Goal: Complete application form

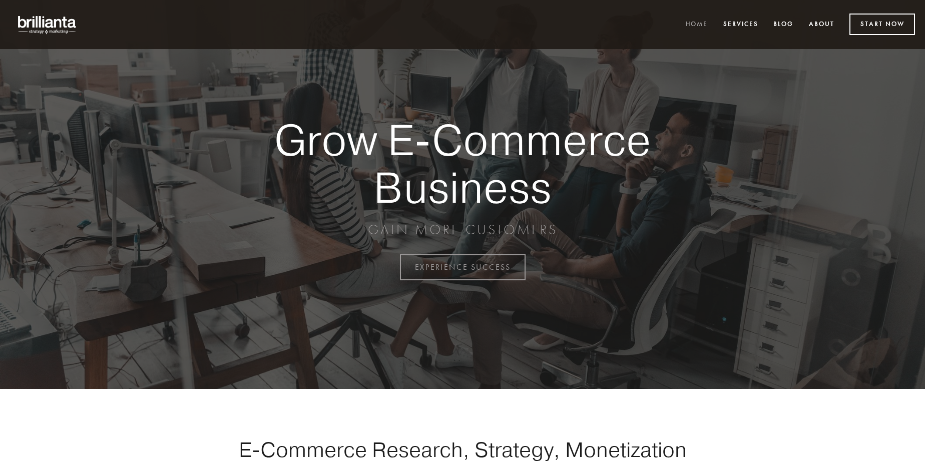
scroll to position [2623, 0]
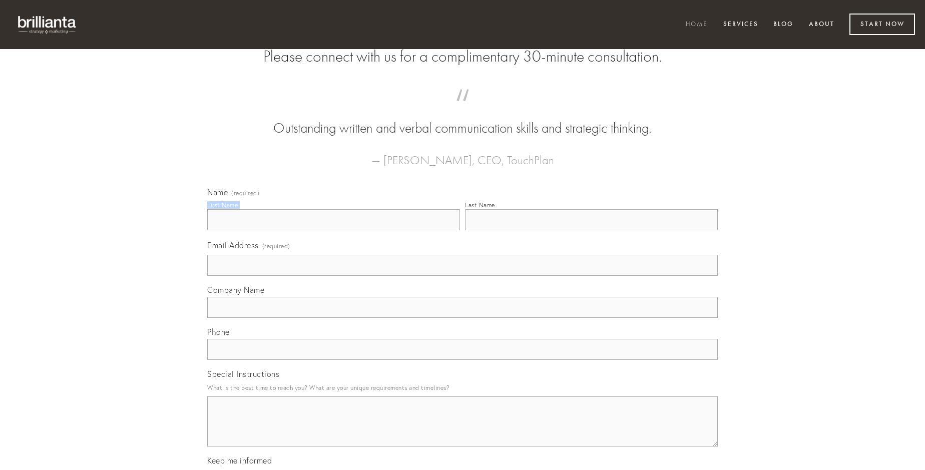
type input "[PERSON_NAME]"
click at [591, 230] on input "Last Name" at bounding box center [591, 219] width 253 height 21
type input "[PERSON_NAME]"
click at [462, 276] on input "Email Address (required)" at bounding box center [462, 265] width 510 height 21
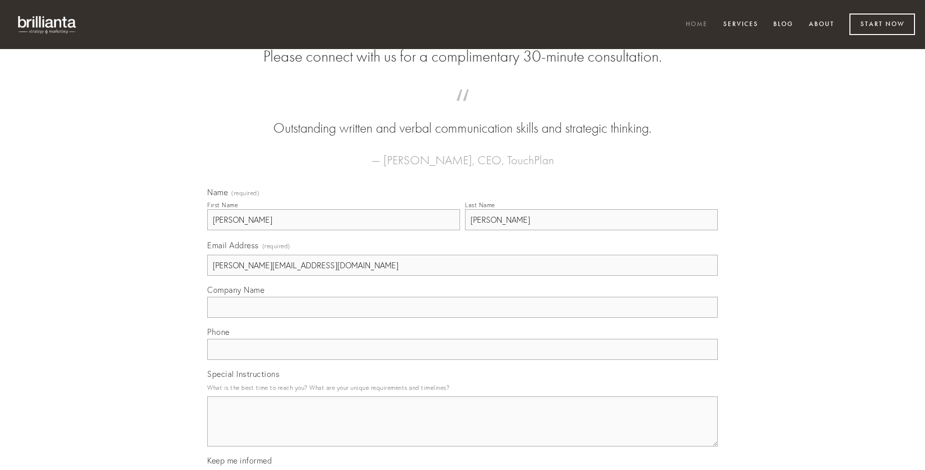
type input "[PERSON_NAME][EMAIL_ADDRESS][DOMAIN_NAME]"
click at [462, 318] on input "Company Name" at bounding box center [462, 307] width 510 height 21
type input "carcer"
click at [462, 360] on input "text" at bounding box center [462, 349] width 510 height 21
click at [462, 430] on textarea "Special Instructions" at bounding box center [462, 421] width 510 height 50
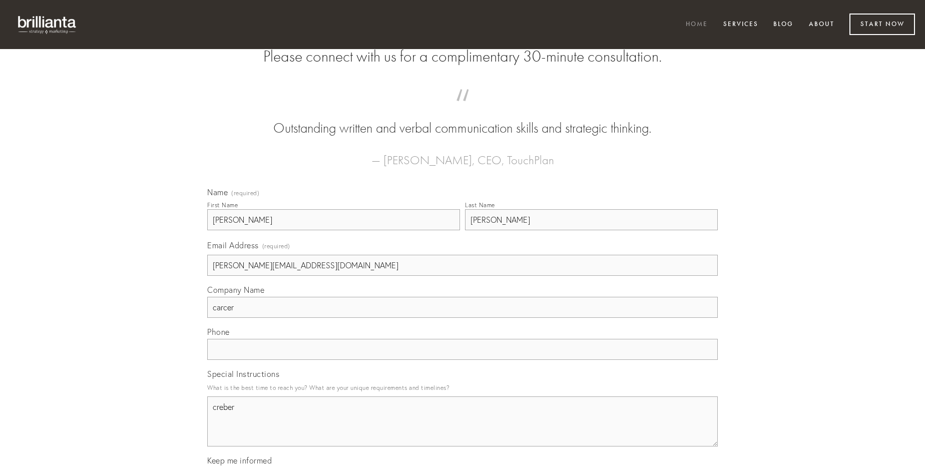
type textarea "creber"
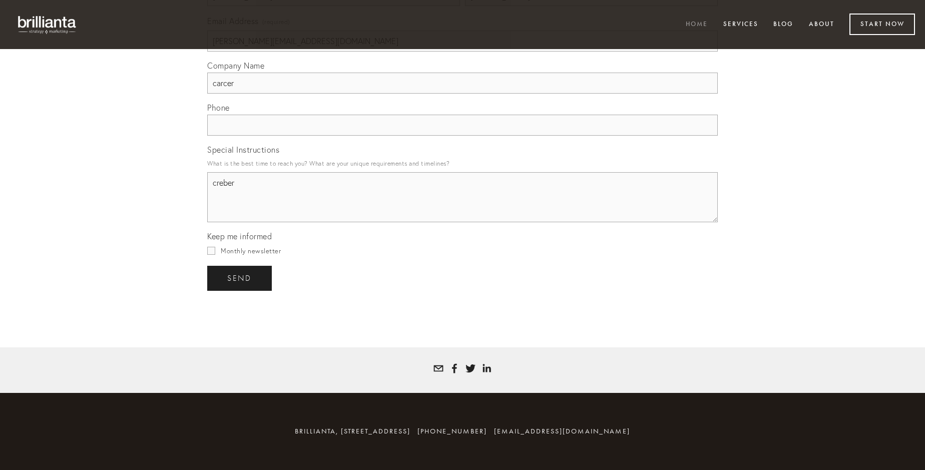
click at [240, 278] on span "send" at bounding box center [239, 278] width 25 height 9
